Goal: Task Accomplishment & Management: Complete application form

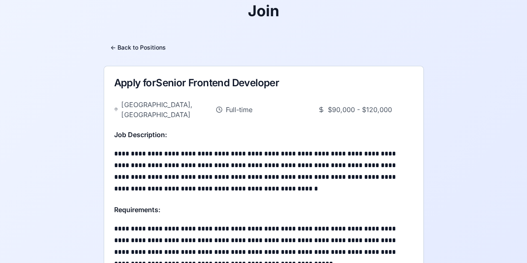
scroll to position [59, 0]
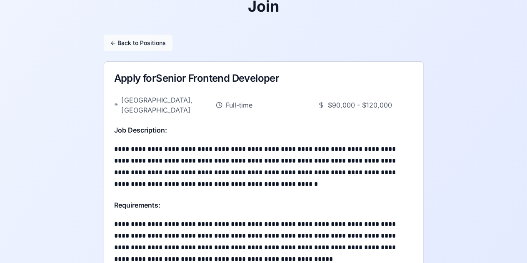
click at [155, 44] on button "← Back to Positions" at bounding box center [138, 43] width 69 height 17
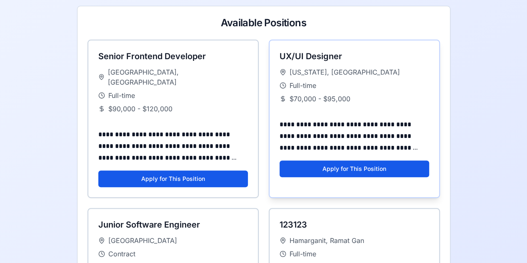
scroll to position [100, 0]
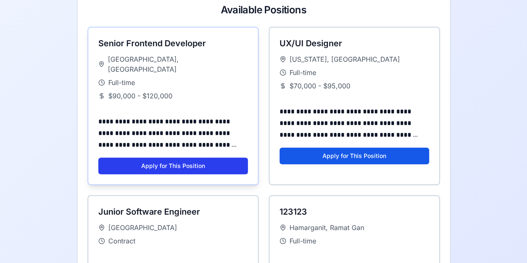
click at [155, 157] on button "Apply for This Position" at bounding box center [172, 165] width 149 height 17
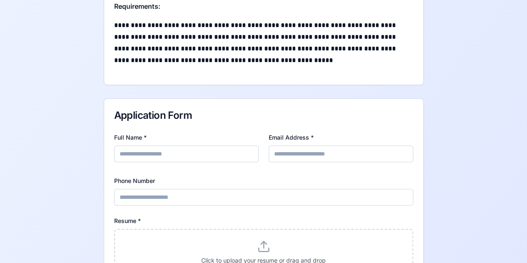
scroll to position [350, 0]
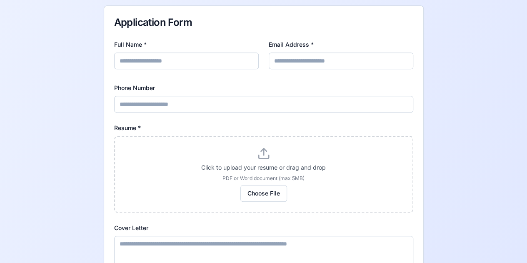
click at [177, 52] on input "Full Name *" at bounding box center [186, 60] width 144 height 17
type input "**********"
click at [256, 185] on button "Choose File" at bounding box center [263, 193] width 47 height 17
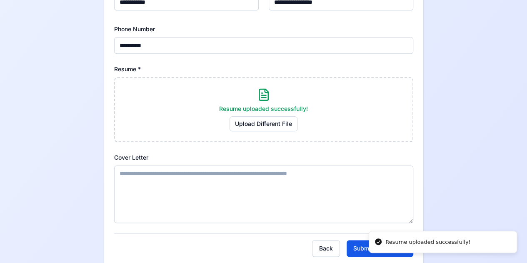
scroll to position [422, 0]
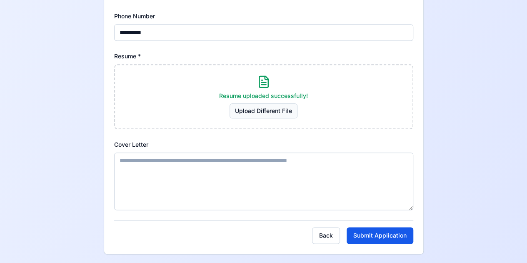
click at [265, 103] on button "Upload Different File" at bounding box center [263, 110] width 68 height 15
click at [372, 227] on button "Submit Application" at bounding box center [379, 235] width 67 height 17
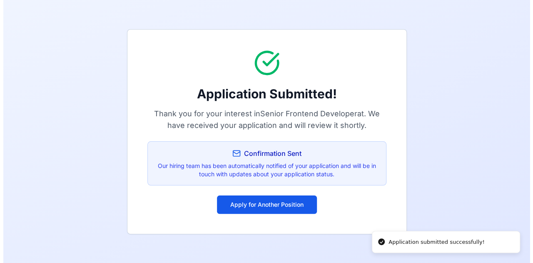
scroll to position [0, 0]
